Goal: Task Accomplishment & Management: Manage account settings

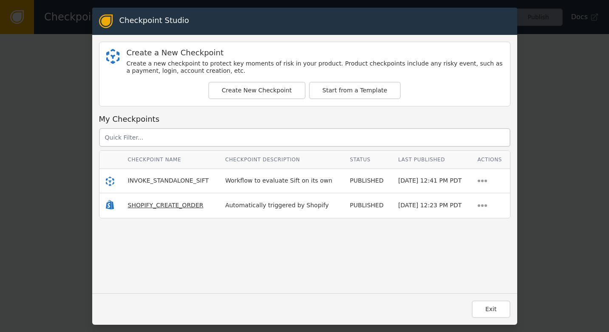
click at [158, 203] on span "SHOPIFY_CREATE_ORDER" at bounding box center [166, 205] width 76 height 7
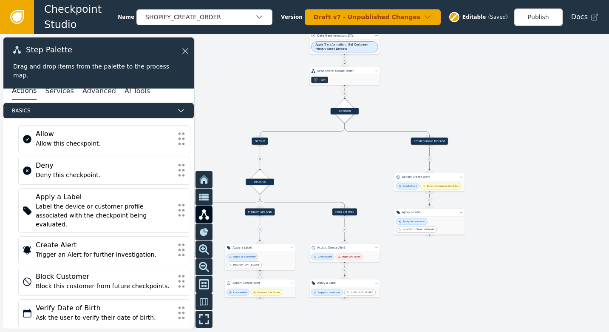
drag, startPoint x: 344, startPoint y: 238, endPoint x: 439, endPoint y: 36, distance: 223.1
click at [439, 36] on div at bounding box center [304, 183] width 609 height 298
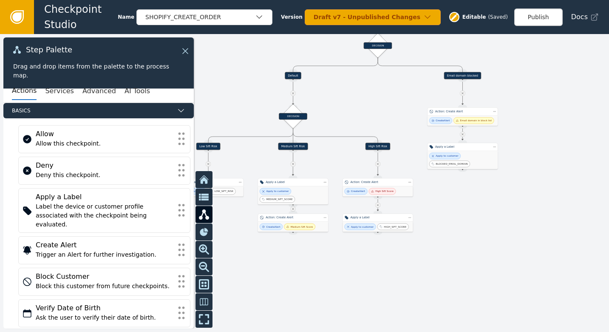
drag, startPoint x: 347, startPoint y: 175, endPoint x: 389, endPoint y: 95, distance: 90.3
click at [389, 95] on div at bounding box center [304, 183] width 609 height 298
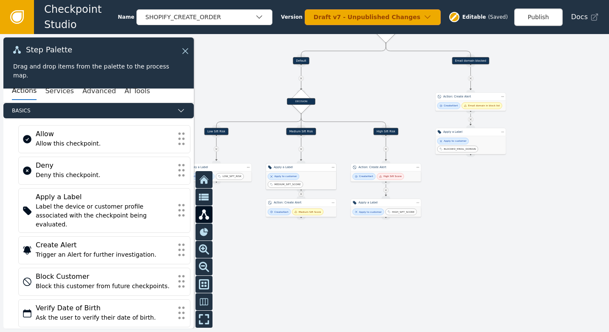
click at [313, 179] on div "Apply to customer MEDIUM_SIFT_SCORE" at bounding box center [301, 180] width 67 height 14
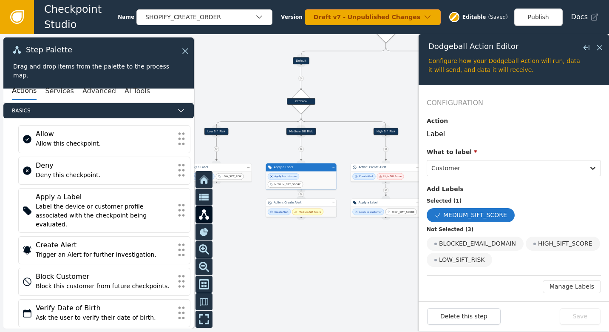
click at [302, 214] on div "Medium Sift Score" at bounding box center [307, 211] width 31 height 6
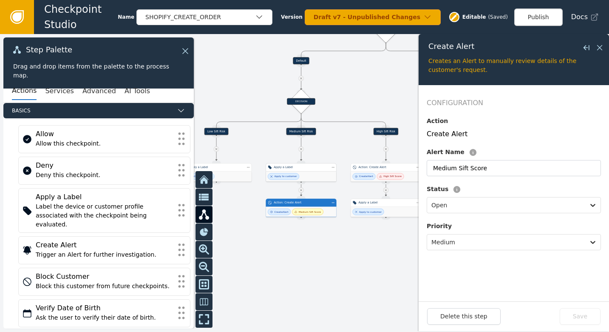
click at [310, 179] on div "Apply to customer" at bounding box center [301, 176] width 70 height 10
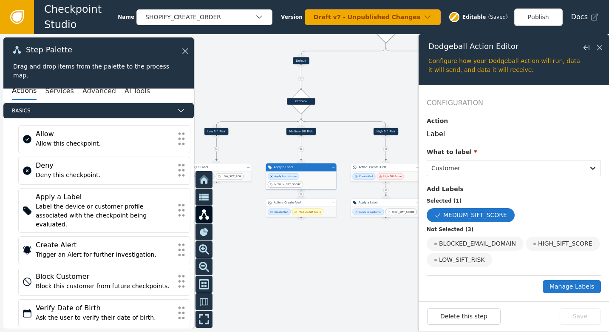
click at [557, 286] on button "Manage Labels" at bounding box center [572, 286] width 58 height 13
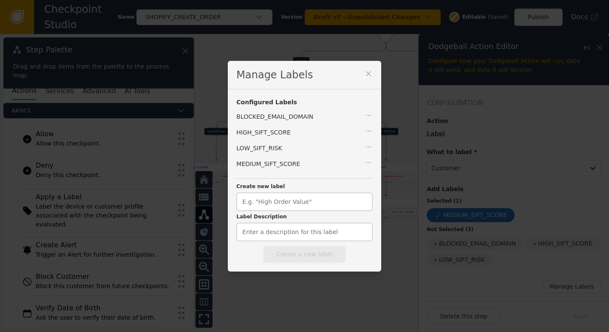
click at [357, 160] on div "MEDIUM_SIFT_SCORE" at bounding box center [304, 166] width 136 height 16
click at [364, 160] on icon "button" at bounding box center [368, 162] width 9 height 9
click at [364, 70] on icon at bounding box center [368, 73] width 9 height 9
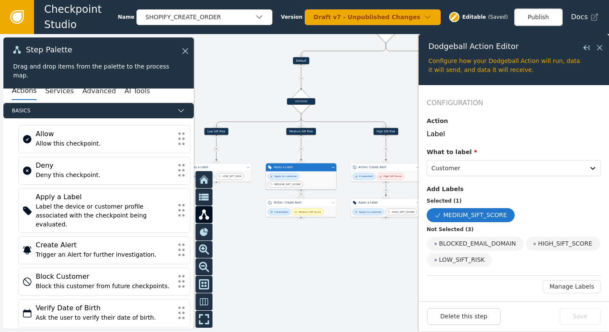
click at [186, 58] on div "Step Palette Drag and drop items from the palette to the process map." at bounding box center [98, 62] width 190 height 51
click at [184, 48] on icon at bounding box center [183, 50] width 9 height 9
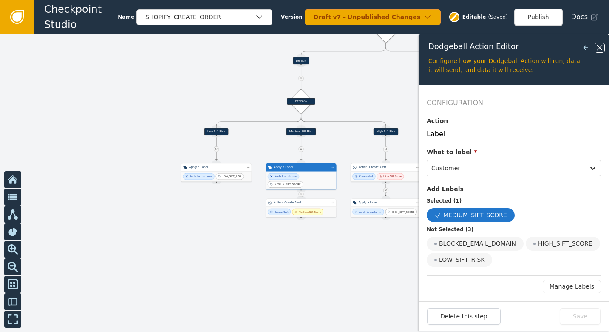
click at [604, 49] on icon at bounding box center [599, 47] width 9 height 9
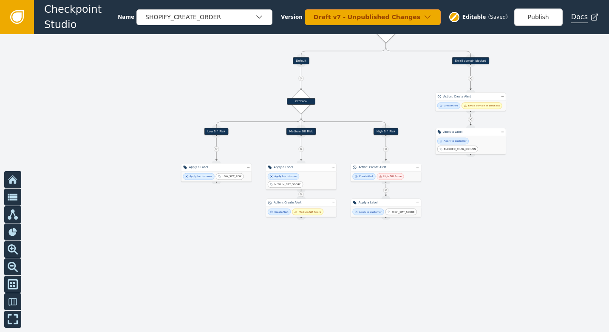
click at [587, 14] on span "Docs" at bounding box center [579, 17] width 17 height 10
click at [22, 22] on icon at bounding box center [17, 17] width 14 height 14
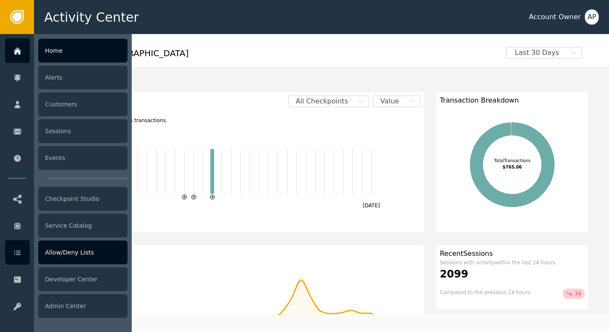
click at [50, 246] on div "Allow/Deny Lists" at bounding box center [82, 252] width 89 height 24
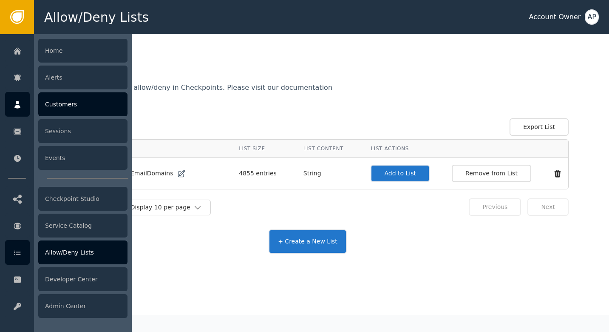
click at [11, 108] on div at bounding box center [17, 104] width 25 height 25
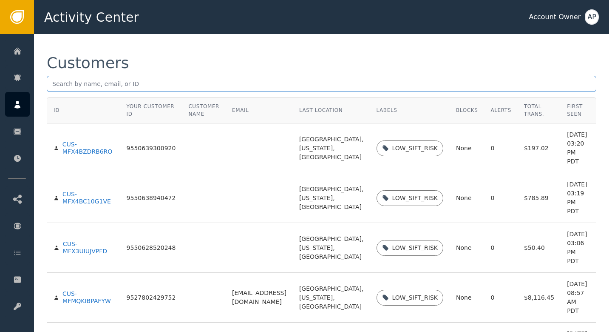
click at [142, 77] on input "text" at bounding box center [322, 84] width 550 height 16
paste input "[EMAIL_ADDRESS][DOMAIN_NAME]"
type input "[EMAIL_ADDRESS][DOMAIN_NAME]"
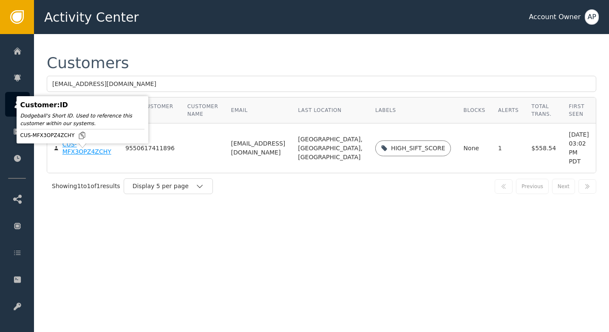
click at [63, 156] on div "CUS-MFX3OPZ4ZCHY" at bounding box center [88, 148] width 50 height 15
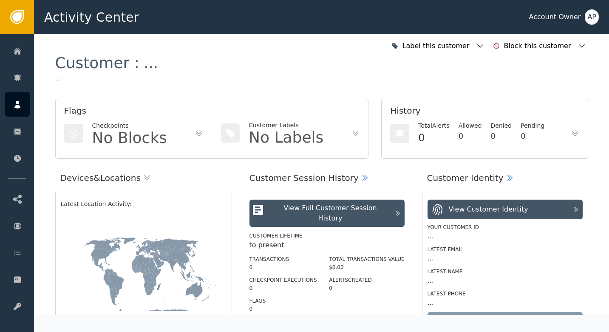
click at [63, 163] on div "Devices & Locations Latest Location Activity: No recent activity Customer Sessi…" at bounding box center [321, 258] width 533 height 198
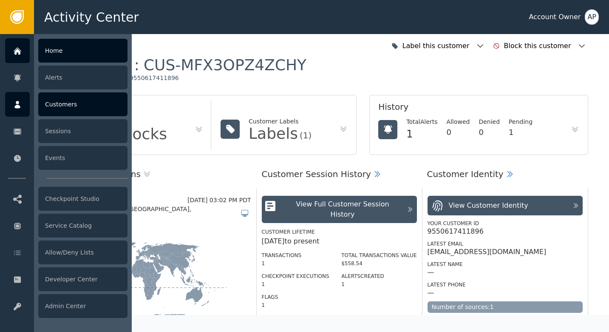
click at [19, 54] on icon at bounding box center [17, 50] width 9 height 9
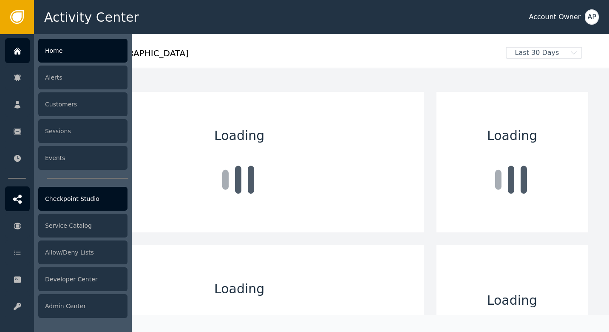
click at [64, 209] on div "Checkpoint Studio" at bounding box center [82, 199] width 89 height 24
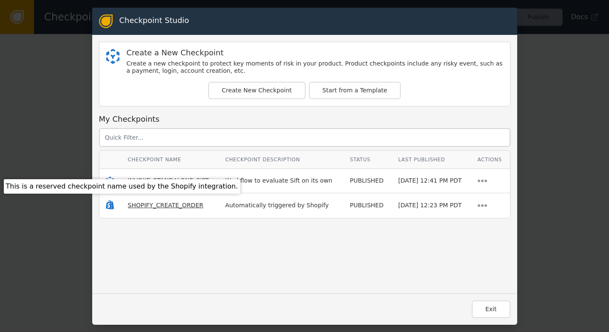
click at [151, 203] on span "SHOPIFY_CREATE_ORDER" at bounding box center [166, 205] width 76 height 7
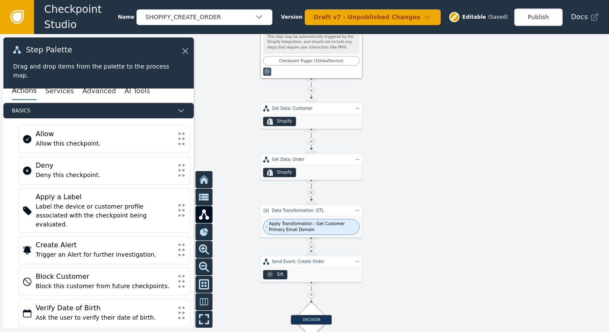
drag, startPoint x: 473, startPoint y: 184, endPoint x: 521, endPoint y: 139, distance: 65.3
click at [521, 139] on div at bounding box center [304, 183] width 609 height 298
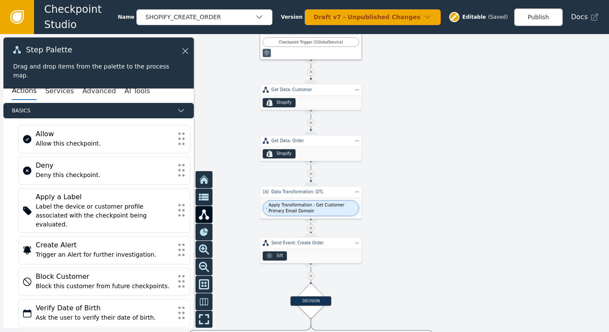
drag, startPoint x: 501, startPoint y: 204, endPoint x: 501, endPoint y: 185, distance: 19.1
click at [501, 185] on div at bounding box center [304, 183] width 609 height 298
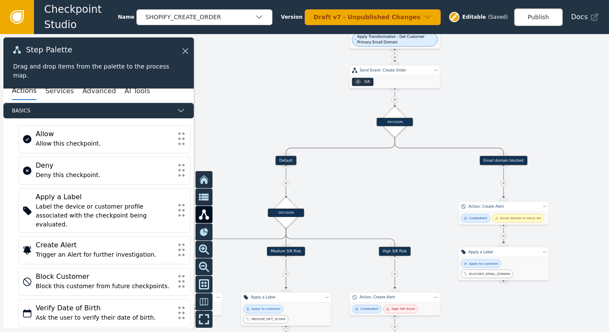
drag, startPoint x: 451, startPoint y: 250, endPoint x: 519, endPoint y: 81, distance: 182.8
click at [519, 81] on div at bounding box center [304, 183] width 609 height 298
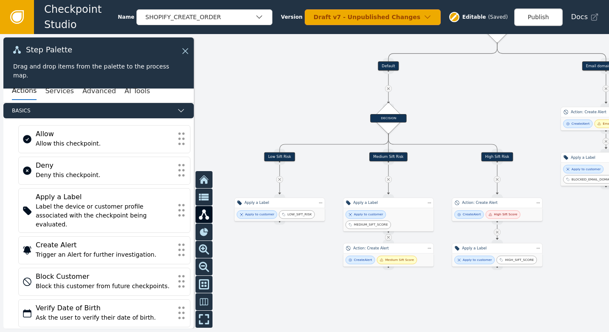
drag, startPoint x: 439, startPoint y: 183, endPoint x: 542, endPoint y: 88, distance: 139.3
click at [542, 88] on div at bounding box center [304, 183] width 609 height 298
click at [18, 27] on link at bounding box center [17, 17] width 34 height 34
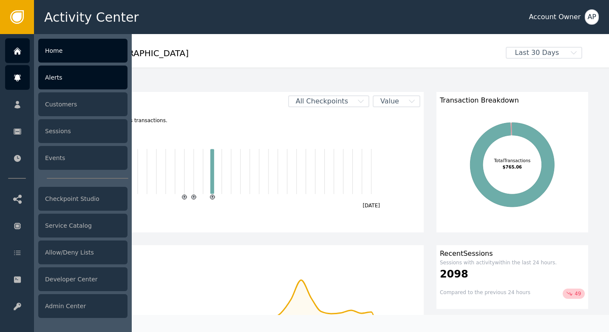
click at [56, 80] on div "Alerts" at bounding box center [82, 77] width 89 height 24
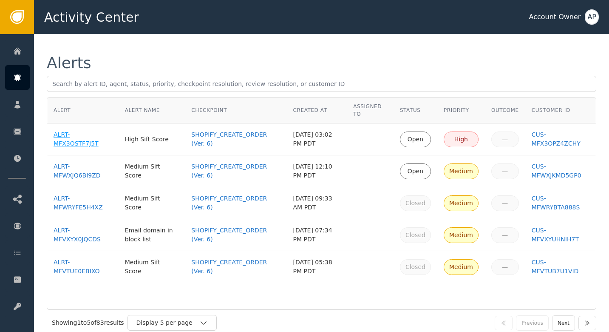
click at [77, 141] on div "ALRT-MFX3OSTF7J5T" at bounding box center [83, 139] width 59 height 18
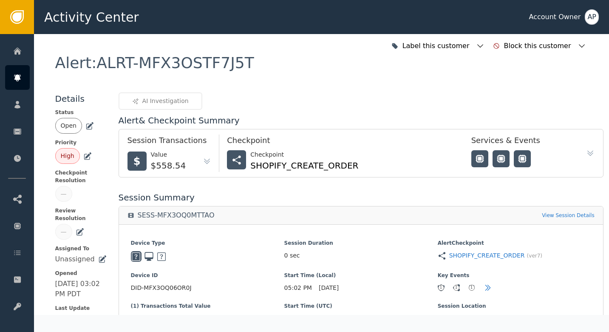
click at [86, 125] on icon at bounding box center [89, 126] width 9 height 9
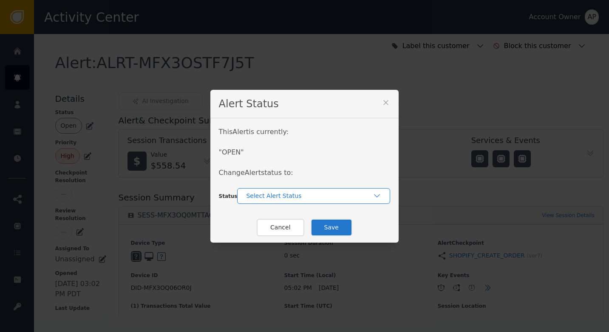
click at [248, 190] on div "Select Alert Status" at bounding box center [313, 196] width 153 height 16
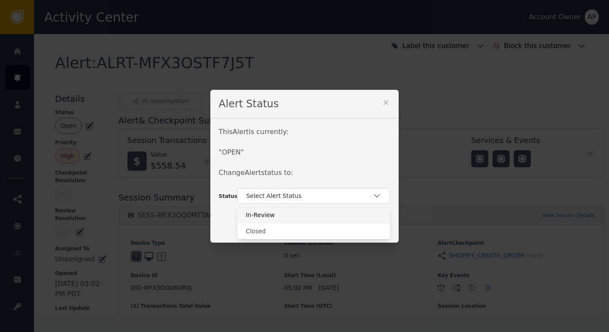
click at [292, 220] on div "In-Review" at bounding box center [313, 215] width 153 height 16
click at [334, 227] on button "Save" at bounding box center [332, 227] width 42 height 17
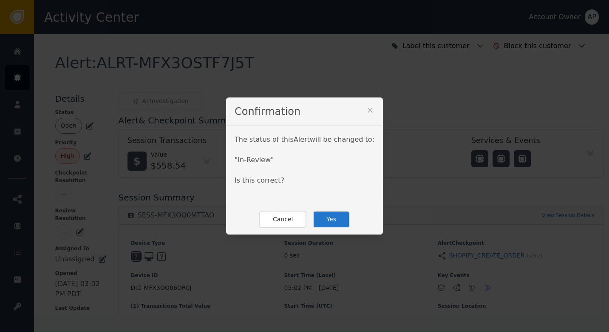
click at [335, 215] on button "Yes" at bounding box center [331, 218] width 37 height 17
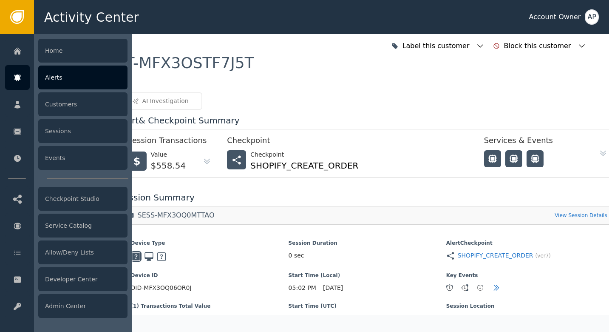
click at [28, 77] on div at bounding box center [17, 77] width 25 height 25
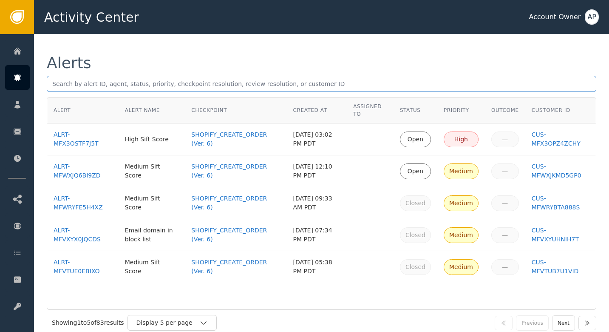
click at [86, 80] on input "text" at bounding box center [322, 84] width 550 height 16
type input "eagereverest"
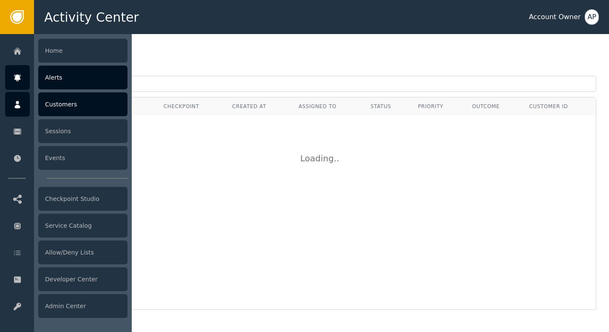
click at [14, 96] on div at bounding box center [17, 104] width 25 height 25
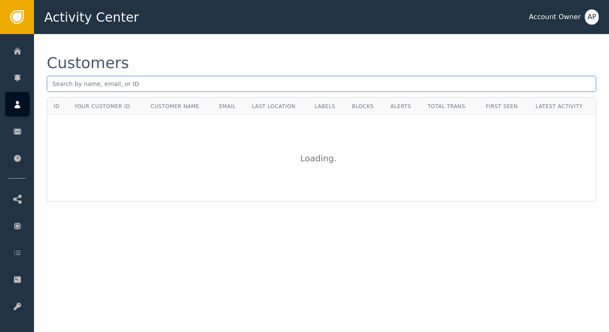
click at [85, 80] on input "text" at bounding box center [322, 84] width 550 height 16
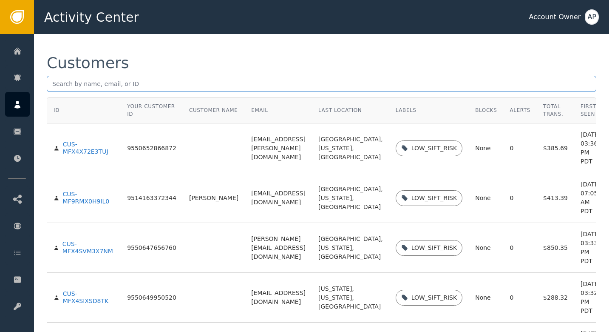
paste input "eagereverest"
type input "eagereverest"
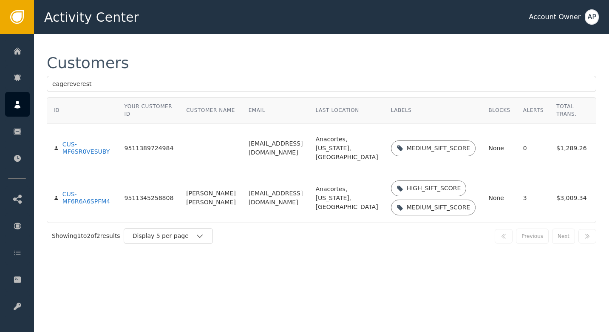
click at [253, 155] on td "[EMAIL_ADDRESS][DOMAIN_NAME]" at bounding box center [275, 148] width 67 height 50
copy td "[EMAIL_ADDRESS][DOMAIN_NAME]"
click at [255, 222] on td "[EMAIL_ADDRESS][DOMAIN_NAME]" at bounding box center [275, 197] width 67 height 49
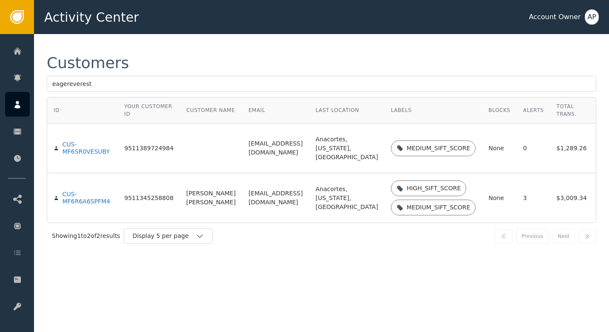
click at [255, 222] on td "[EMAIL_ADDRESS][DOMAIN_NAME]" at bounding box center [275, 197] width 67 height 49
copy td "[EMAIL_ADDRESS][DOMAIN_NAME]"
